Goal: Task Accomplishment & Management: Manage account settings

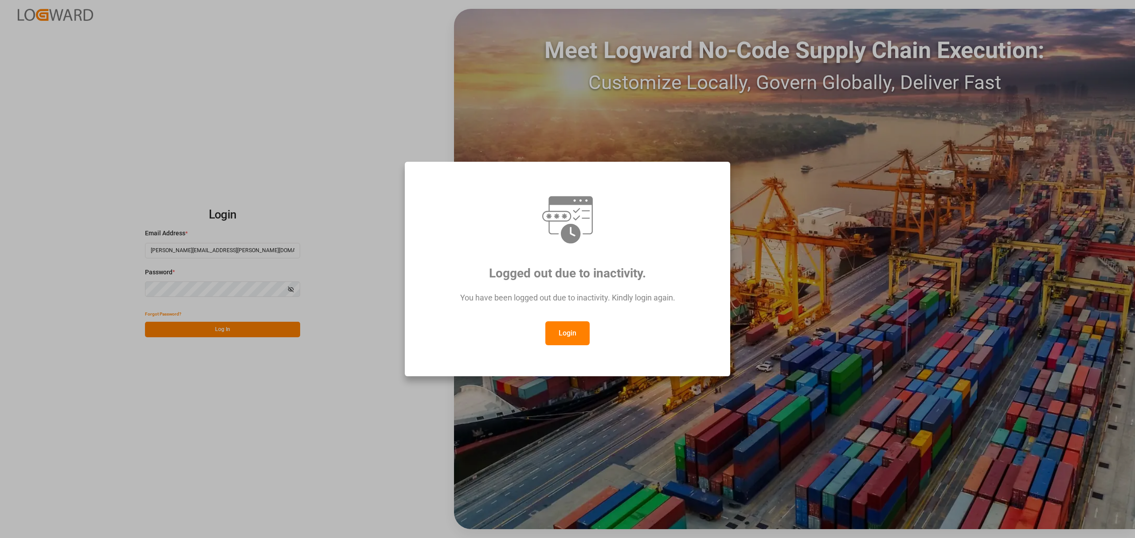
click at [575, 329] on button "Login" at bounding box center [567, 334] width 44 height 24
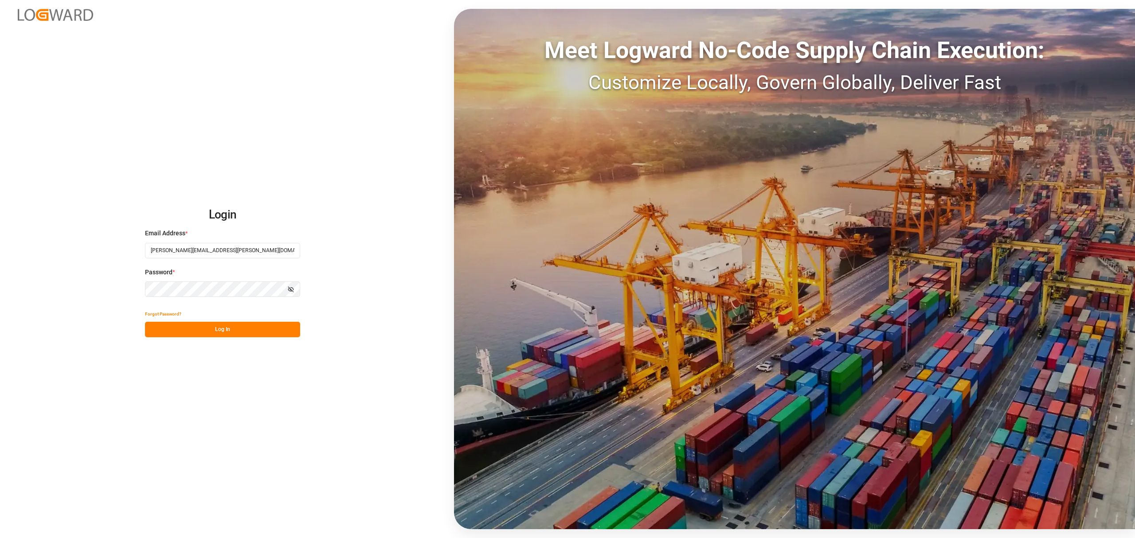
click at [224, 340] on div "Login Email Address * [PERSON_NAME][EMAIL_ADDRESS][PERSON_NAME][DOMAIN_NAME] Pa…" at bounding box center [567, 269] width 1135 height 538
click at [222, 329] on button "Log In" at bounding box center [222, 330] width 155 height 16
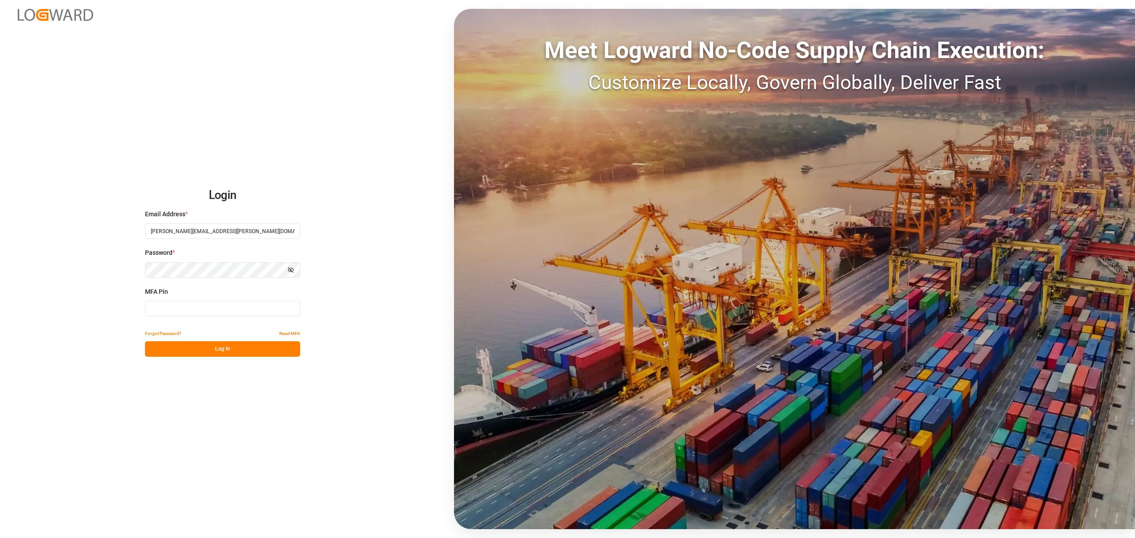
click at [212, 305] on input at bounding box center [222, 309] width 155 height 16
type input "738897"
click at [212, 346] on button "Log In" at bounding box center [222, 349] width 155 height 16
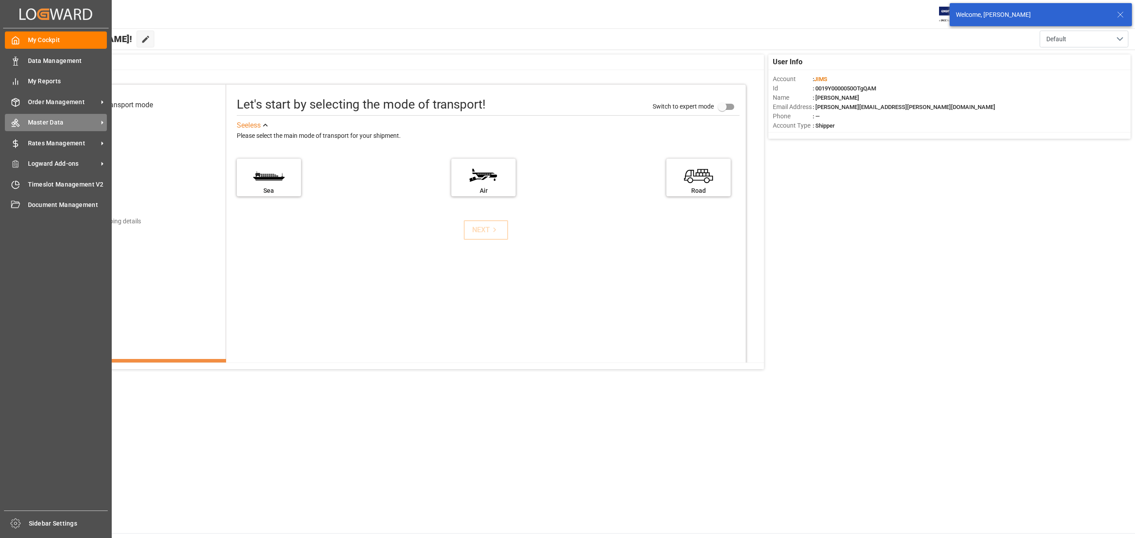
click at [49, 122] on span "Master Data" at bounding box center [63, 122] width 70 height 9
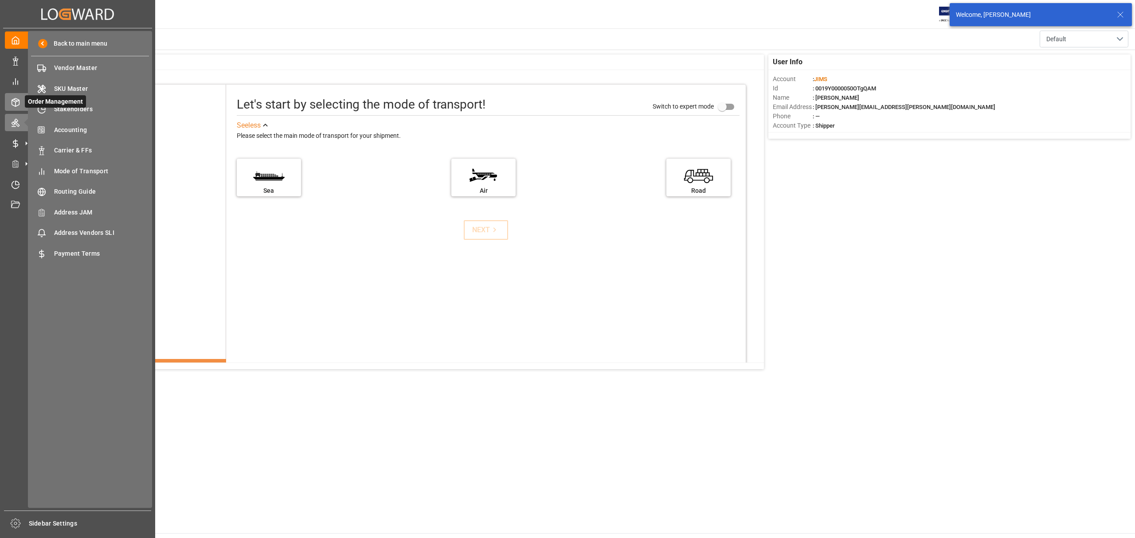
click at [16, 99] on icon at bounding box center [15, 102] width 9 height 9
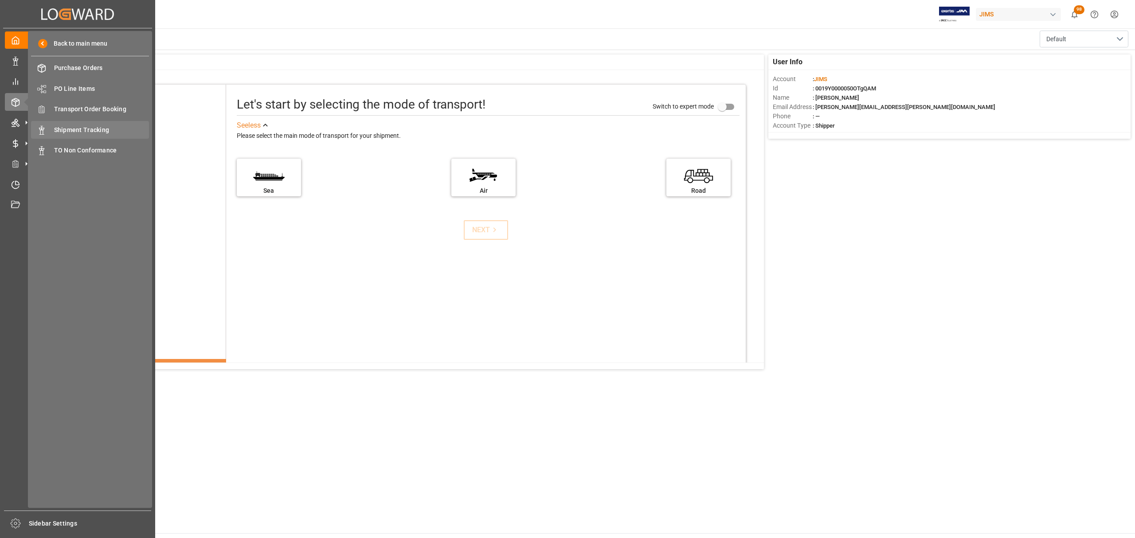
click at [89, 128] on span "Shipment Tracking" at bounding box center [101, 130] width 95 height 9
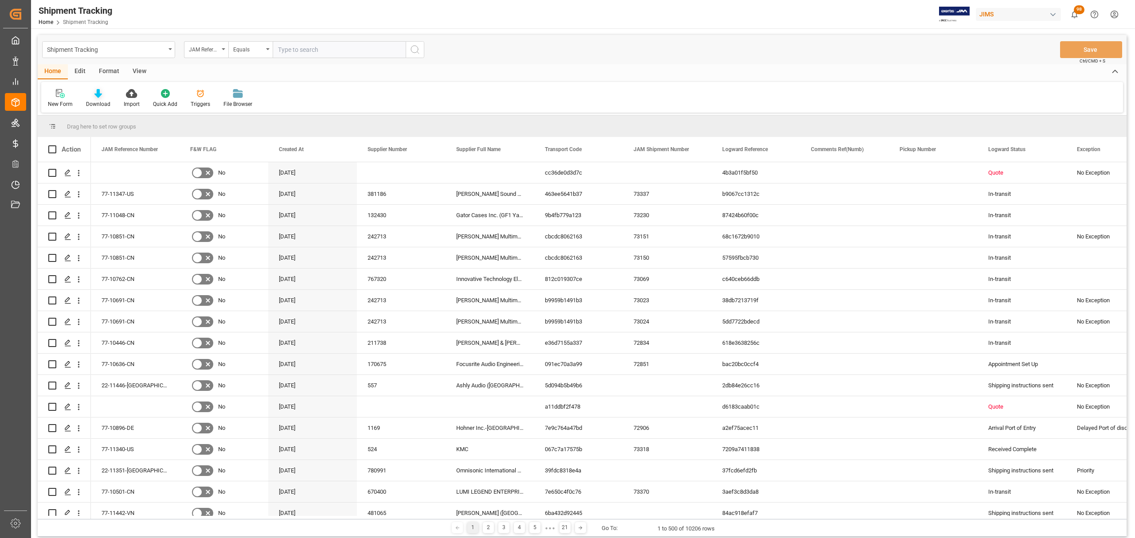
click at [96, 96] on icon at bounding box center [98, 93] width 8 height 9
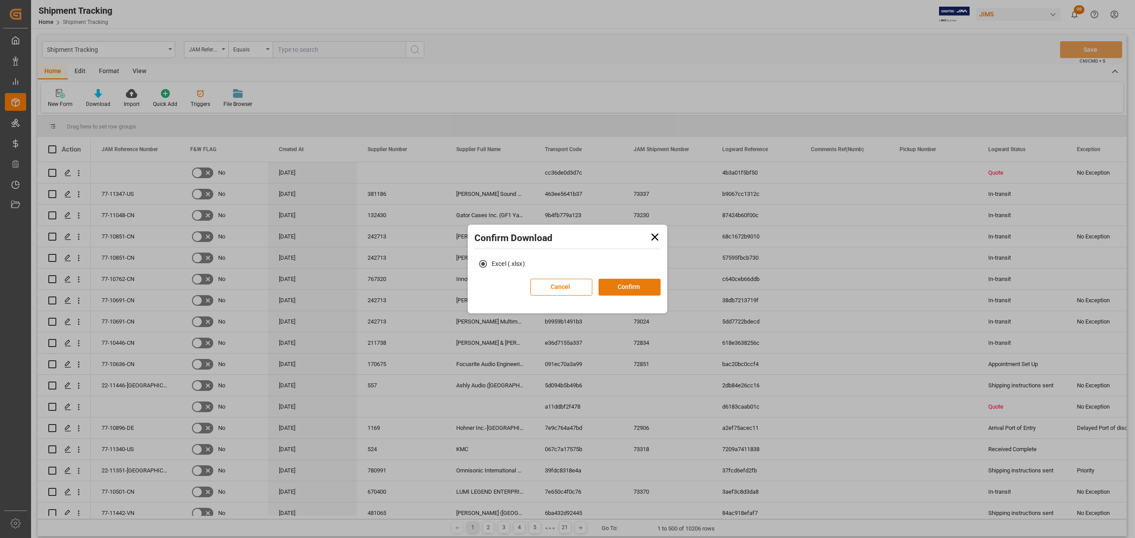
click at [612, 281] on button "Confirm" at bounding box center [630, 287] width 62 height 17
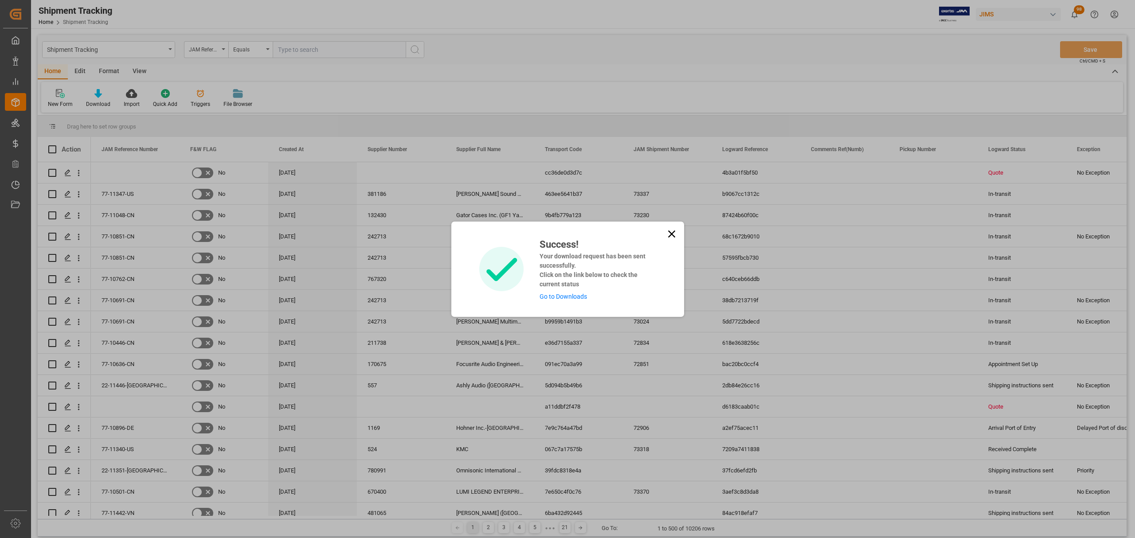
click at [582, 297] on link "Go to Downloads" at bounding box center [563, 296] width 47 height 7
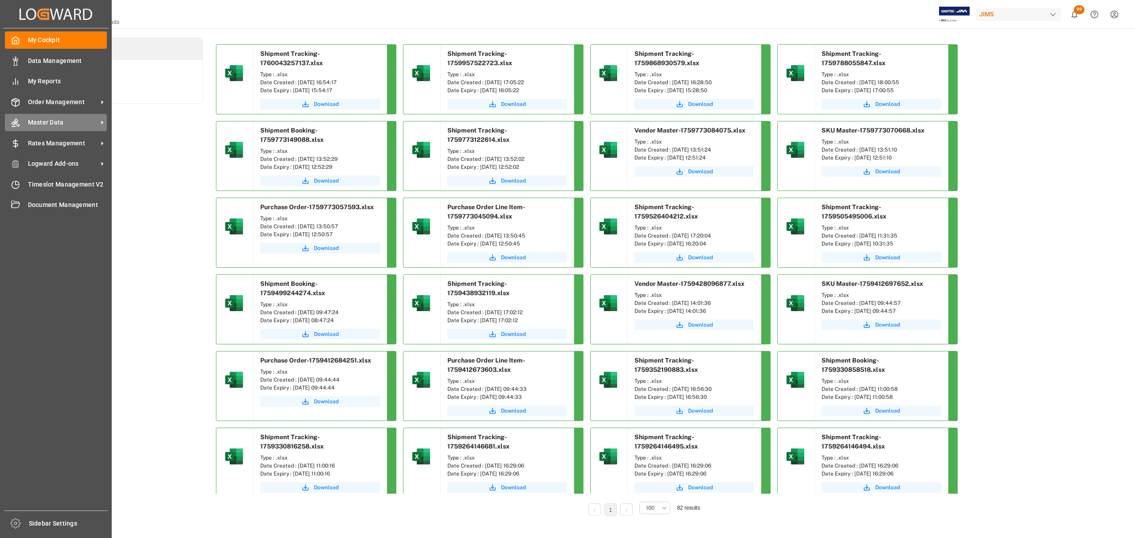
click at [51, 114] on div "Master Data Master Data" at bounding box center [56, 122] width 102 height 17
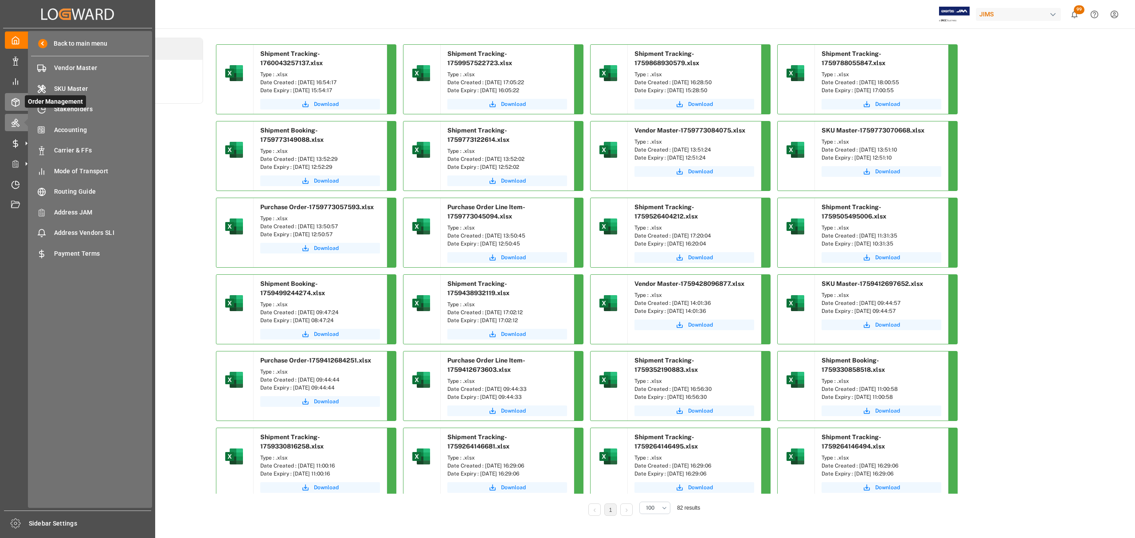
click at [22, 102] on icon at bounding box center [26, 102] width 9 height 9
click at [89, 126] on span "Shipment Tracking" at bounding box center [101, 130] width 95 height 9
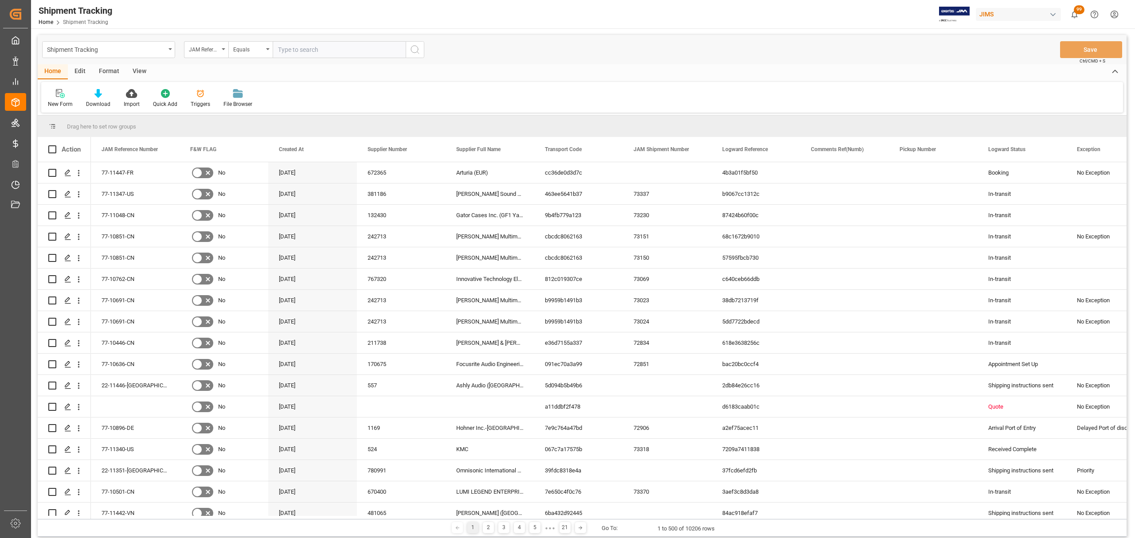
click at [325, 46] on input "text" at bounding box center [339, 49] width 133 height 17
type input "77-9232-CN"
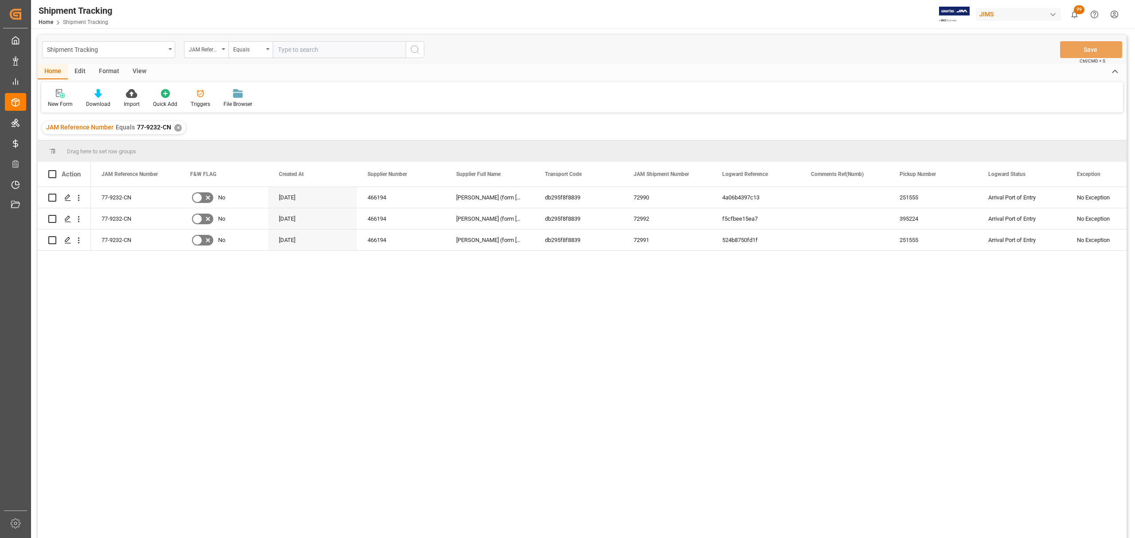
click at [264, 267] on div "77-9232-CN No [DATE] 466194 [GEOGRAPHIC_DATA] Feigo (form Ningbo Chaojie) *CNY*…" at bounding box center [609, 365] width 1036 height 357
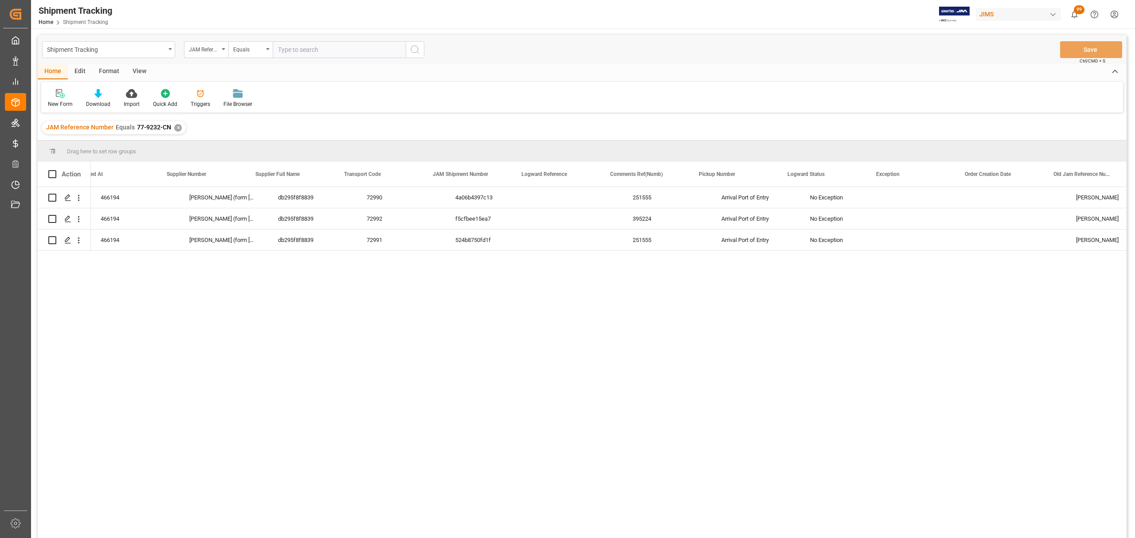
scroll to position [0, 192]
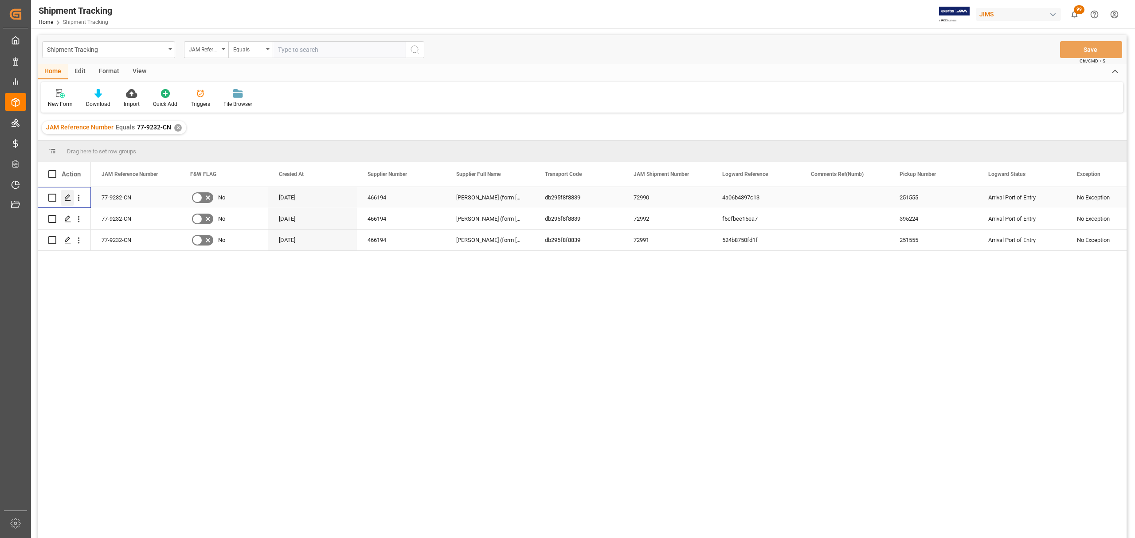
click at [67, 195] on icon "Press SPACE to select this row." at bounding box center [67, 197] width 7 height 7
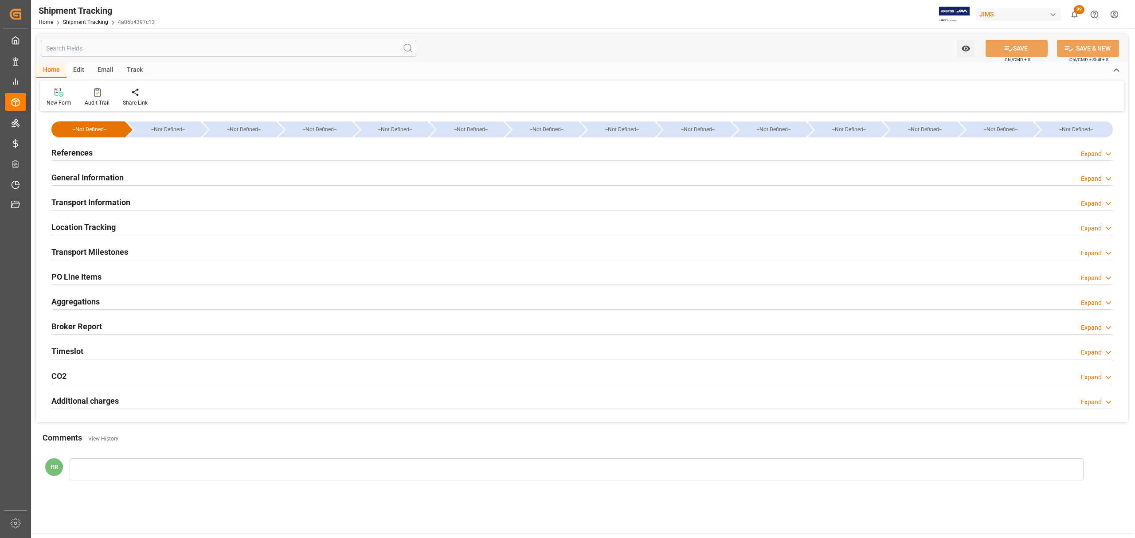
type input "Evergreen"
type input "Evergreen Marine Corp."
type input "9484352"
type input "105449.26"
type input "CNNGB"
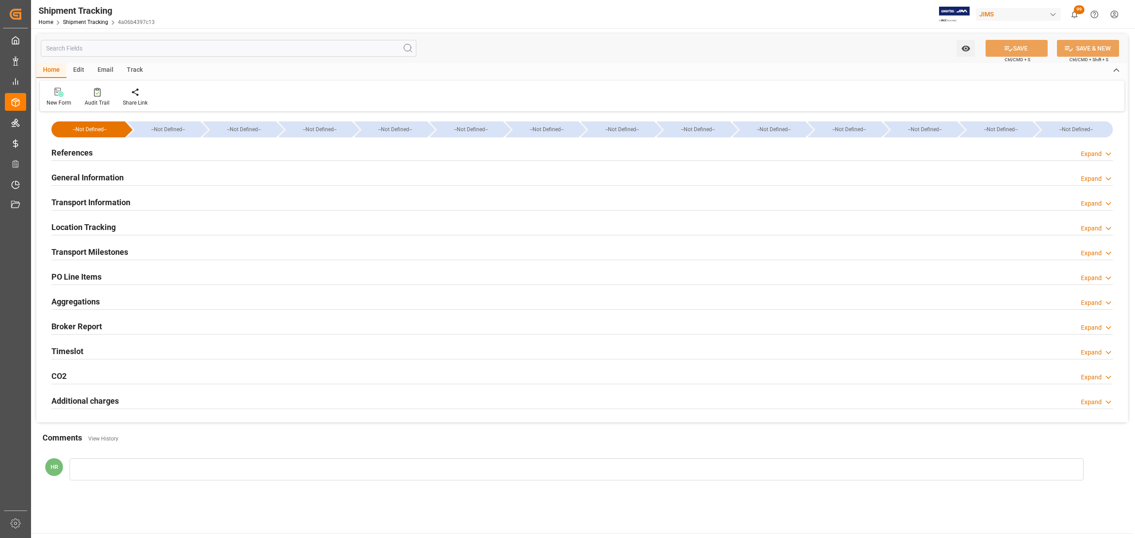
type input "CAVAN"
type input "[DATE]"
type input "[DATE] 00:00"
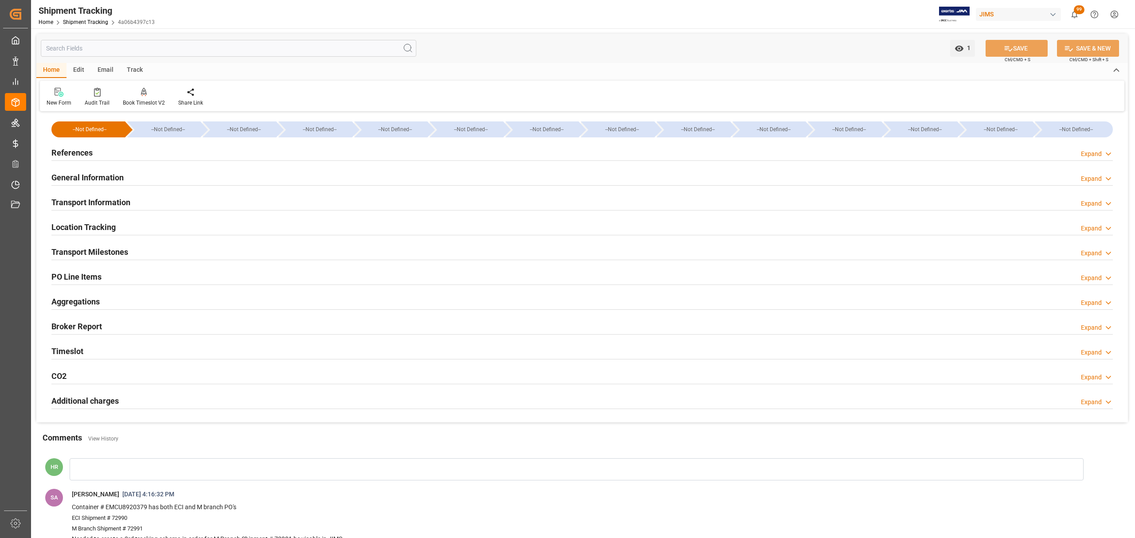
type input "[DATE]"
type input "[DATE] 00:00"
type input "[DATE] 05:00"
type input "[DATE]"
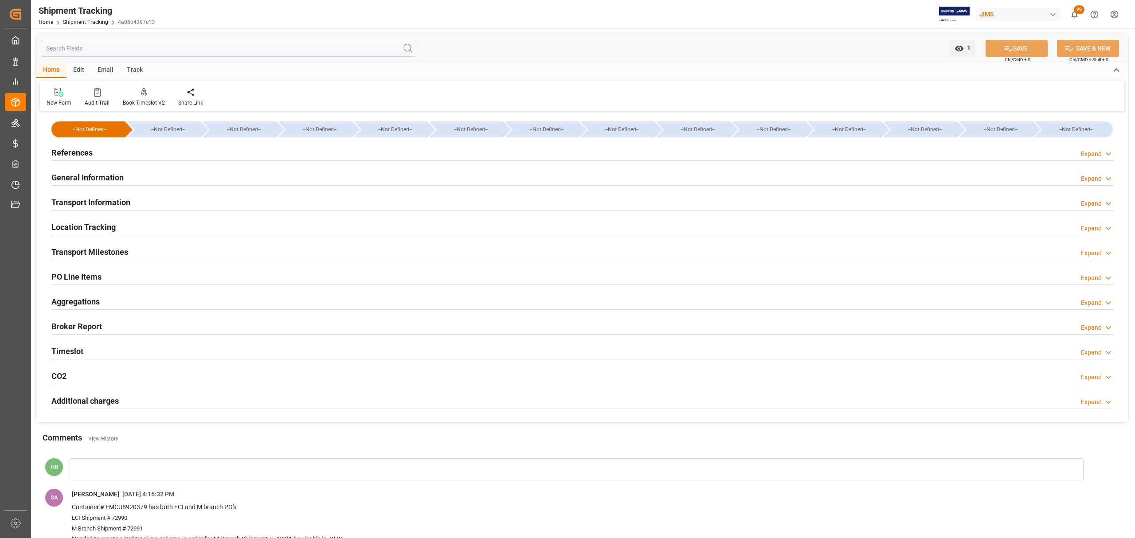
type input "[DATE] 09:00"
type input "[DATE] 00:00"
click at [112, 143] on div "References Expand" at bounding box center [582, 153] width 1074 height 25
click at [114, 152] on div "References Expand" at bounding box center [582, 152] width 1062 height 17
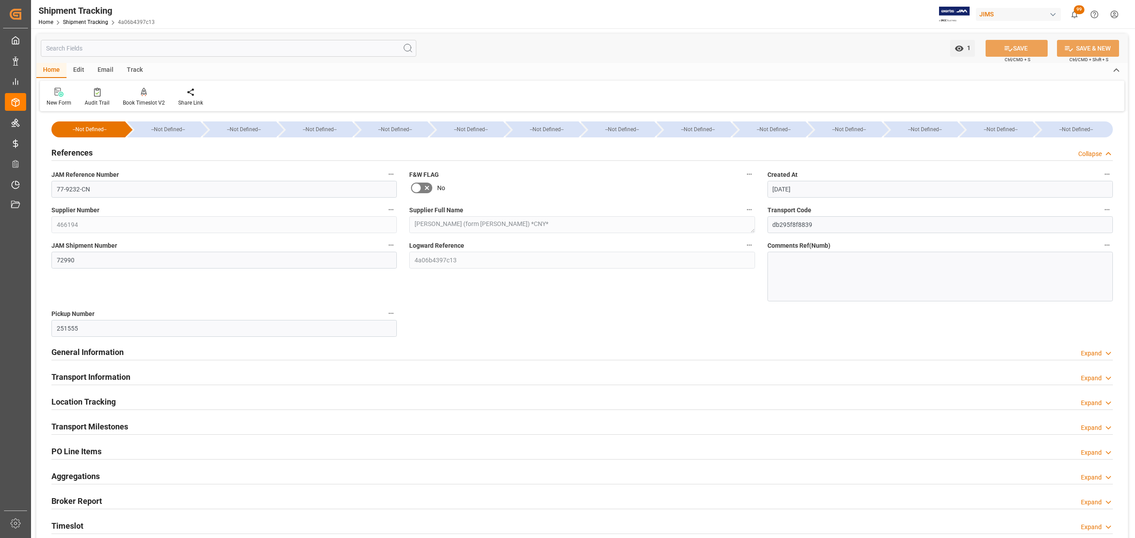
click at [151, 353] on div "General Information Expand" at bounding box center [582, 351] width 1062 height 17
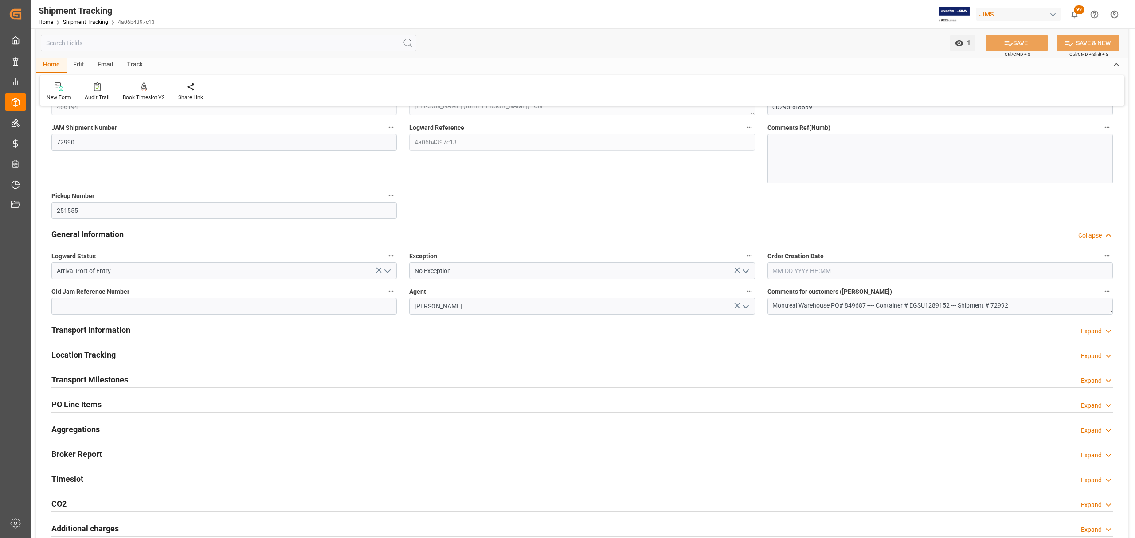
click at [400, 328] on div "Transport Information Expand" at bounding box center [582, 329] width 1062 height 17
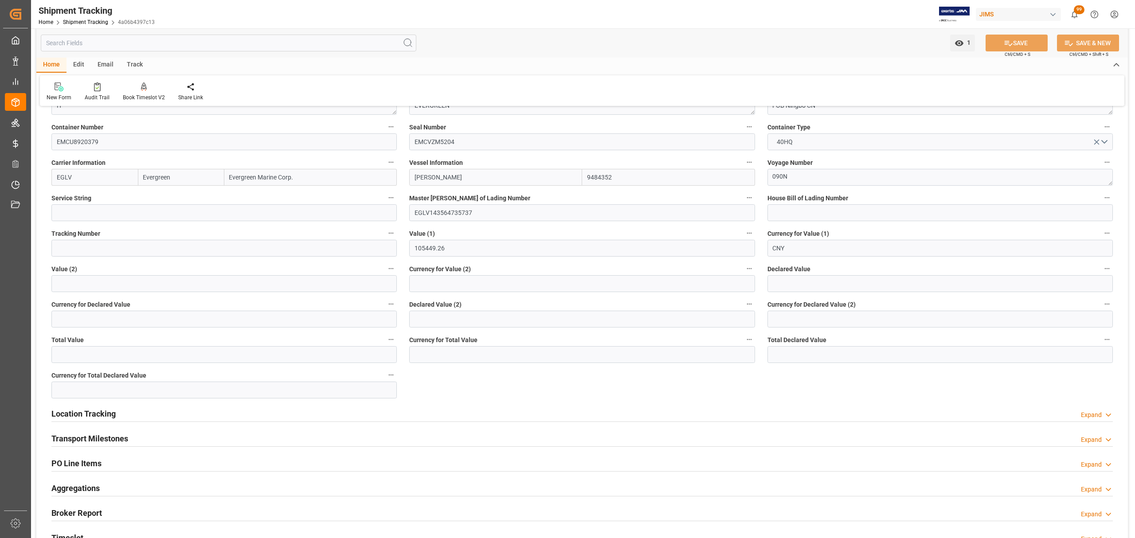
click at [348, 416] on div "Location Tracking Expand" at bounding box center [582, 413] width 1062 height 17
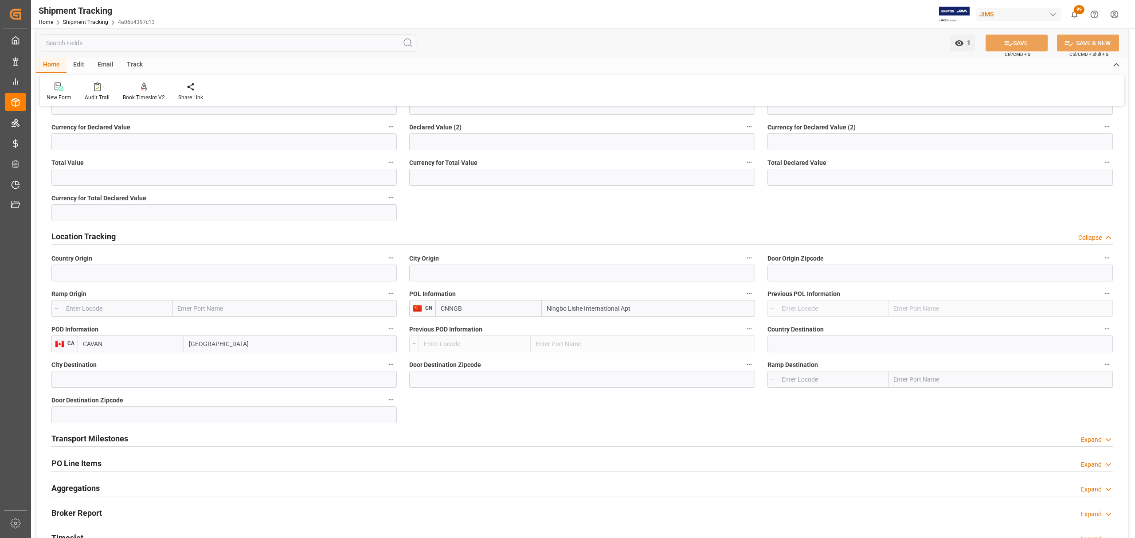
click at [417, 437] on div "Transport Milestones Expand" at bounding box center [582, 438] width 1062 height 17
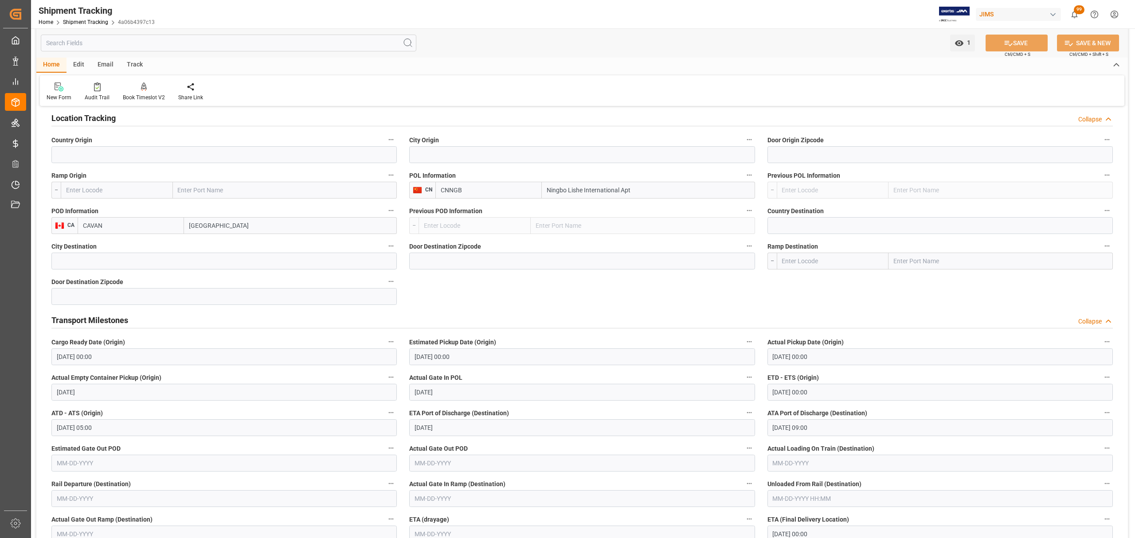
click at [1124, 12] on html "Created by potrace 1.15, written by [PERSON_NAME] [DATE]-[DATE] Created by potr…" at bounding box center [567, 269] width 1135 height 538
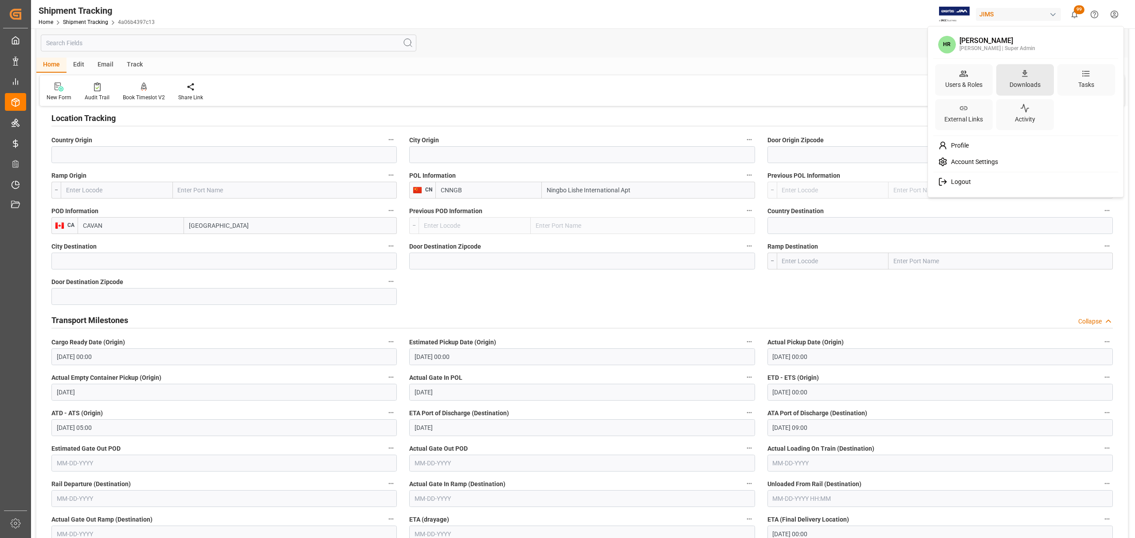
click at [1038, 77] on div "Downloads" at bounding box center [1025, 79] width 58 height 31
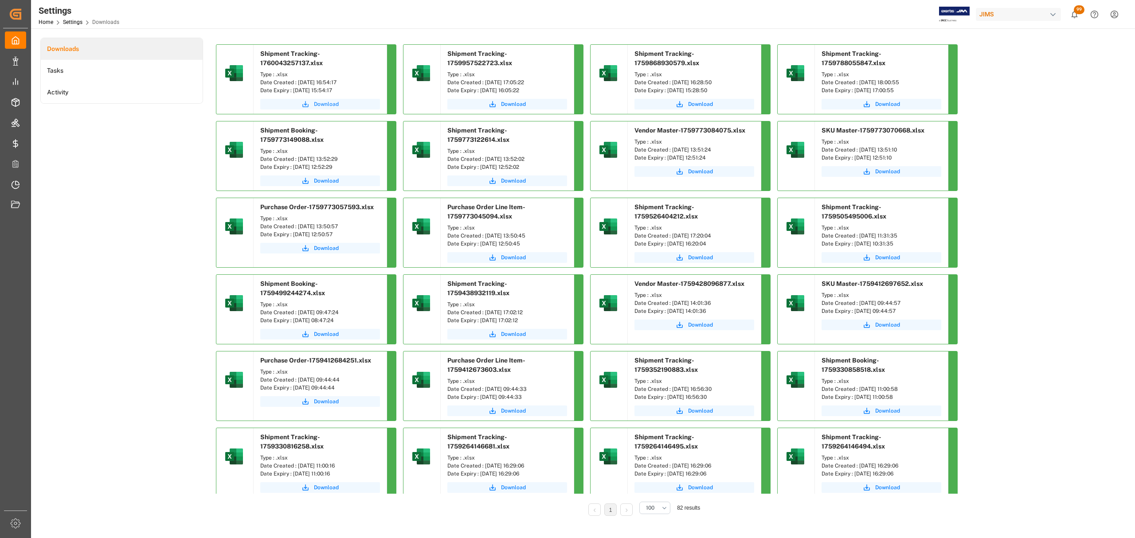
click at [326, 103] on span "Download" at bounding box center [326, 104] width 25 height 8
